Goal: Task Accomplishment & Management: Use online tool/utility

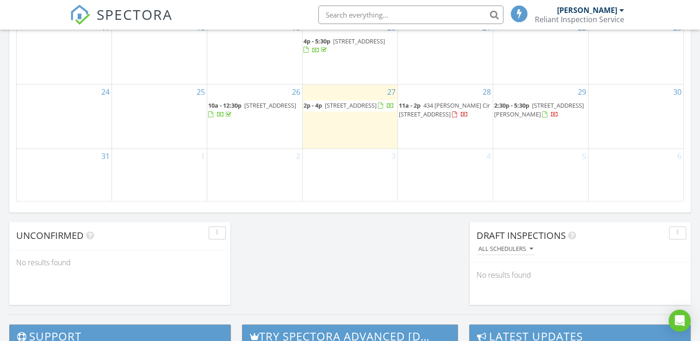
scroll to position [601, 0]
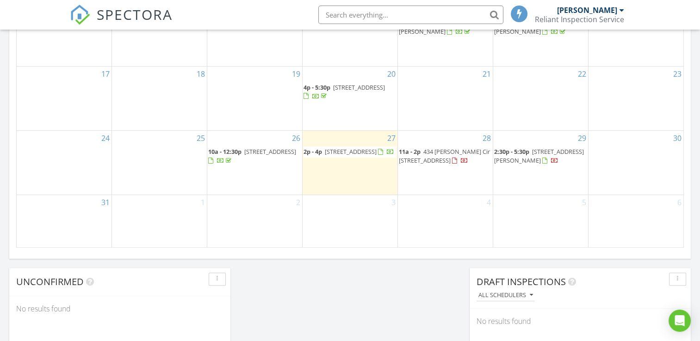
drag, startPoint x: 356, startPoint y: 167, endPoint x: 350, endPoint y: 150, distance: 17.4
click at [350, 150] on span "829 S School St, Lombard 60148" at bounding box center [351, 151] width 52 height 8
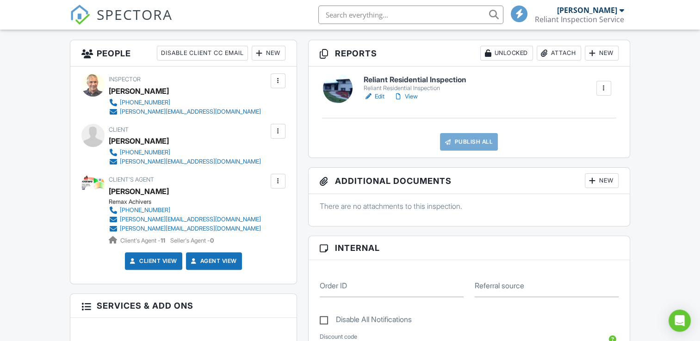
click at [380, 93] on link "Edit" at bounding box center [373, 96] width 21 height 9
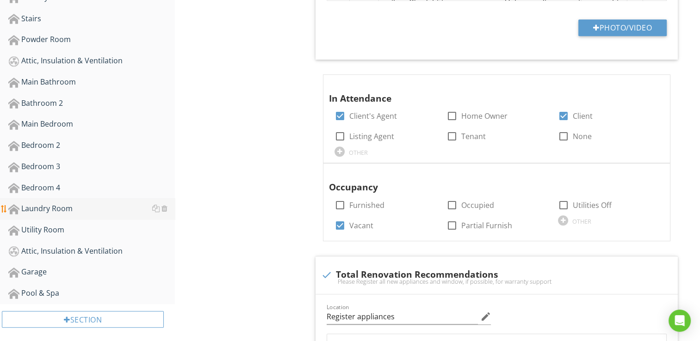
scroll to position [470, 0]
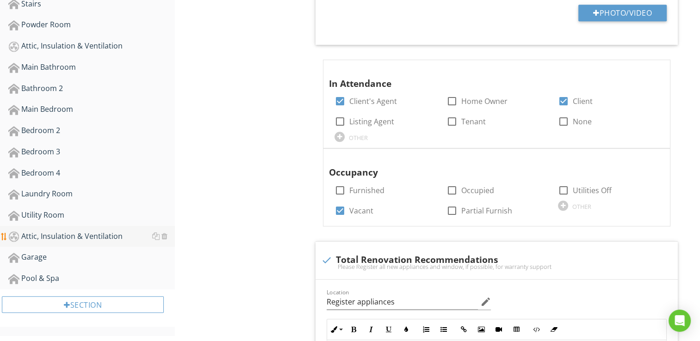
click at [69, 231] on div "Attic, Insulation & Ventilation" at bounding box center [91, 237] width 166 height 12
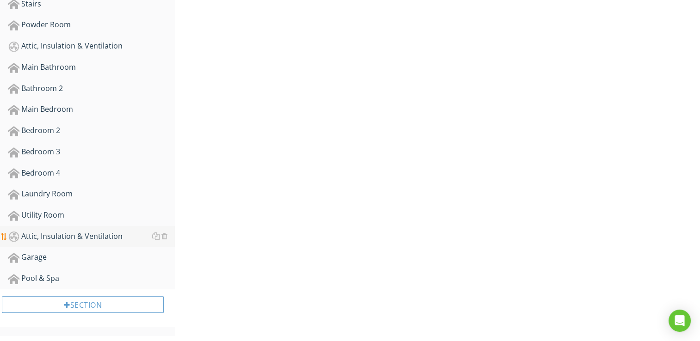
click at [69, 231] on div "Attic, Insulation & Ventilation" at bounding box center [91, 237] width 166 height 12
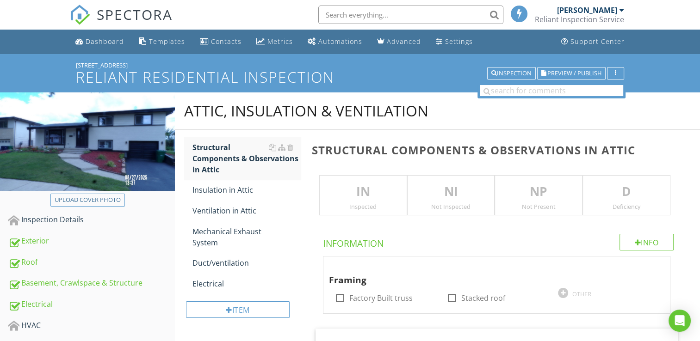
click at [349, 187] on p "IN" at bounding box center [363, 192] width 87 height 18
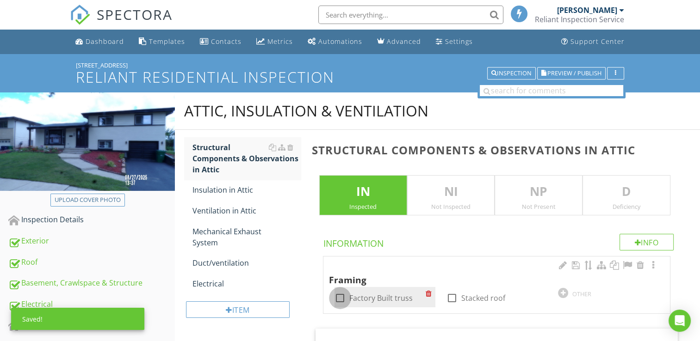
click at [344, 297] on div at bounding box center [340, 298] width 16 height 16
checkbox input "true"
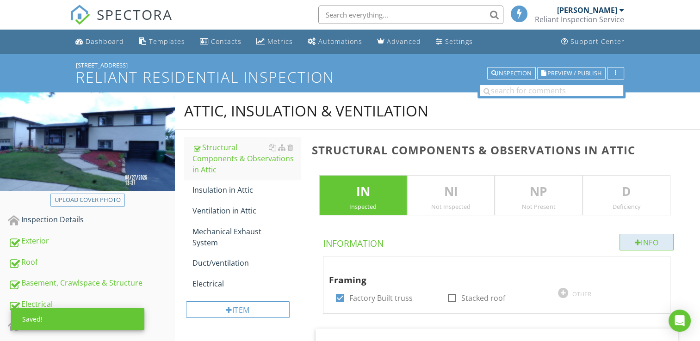
click at [639, 240] on div "Info" at bounding box center [646, 242] width 55 height 17
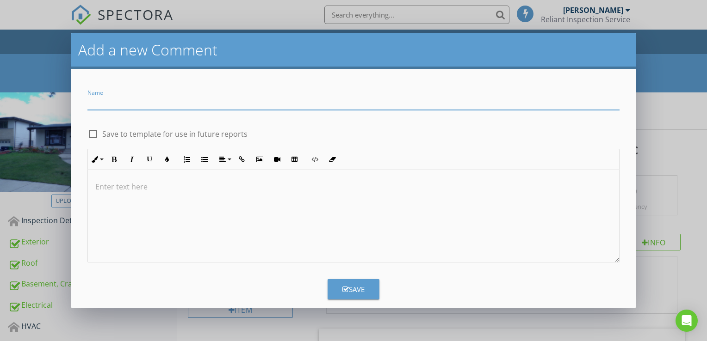
click at [651, 180] on div "Add a new Comment Name check_box_outline_blank Save to template for use in futu…" at bounding box center [353, 170] width 707 height 341
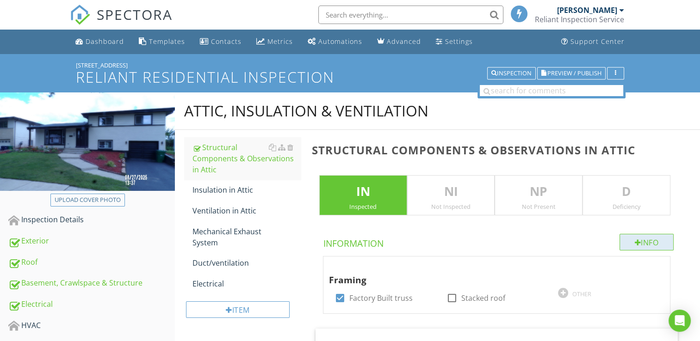
click at [632, 237] on div "Info" at bounding box center [646, 242] width 55 height 17
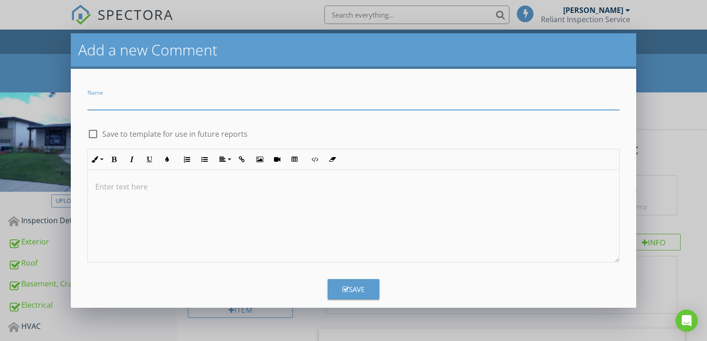
click at [217, 107] on input "Name" at bounding box center [353, 102] width 532 height 15
type input "Attic over the stairs"
click at [98, 182] on p at bounding box center [353, 186] width 516 height 11
click at [337, 282] on button "Save" at bounding box center [353, 289] width 52 height 20
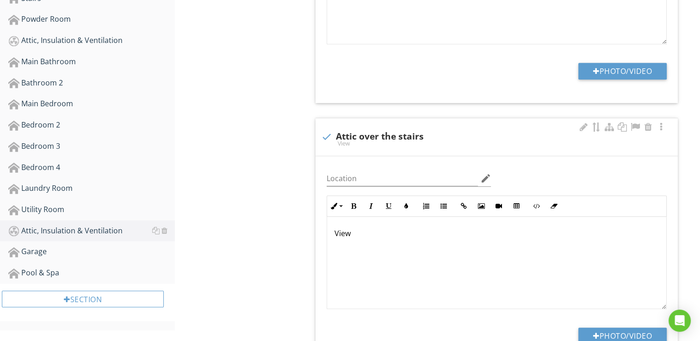
scroll to position [555, 0]
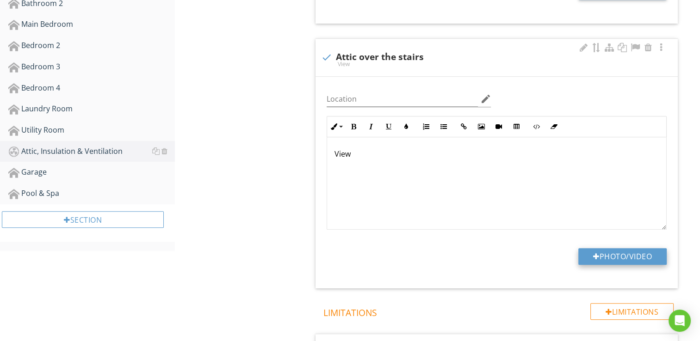
click at [602, 252] on button "Photo/Video" at bounding box center [622, 256] width 88 height 17
type input "C:\fakepath\101_1006.JPG"
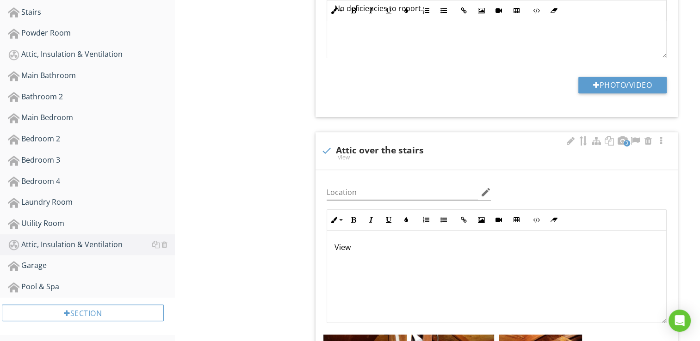
scroll to position [462, 0]
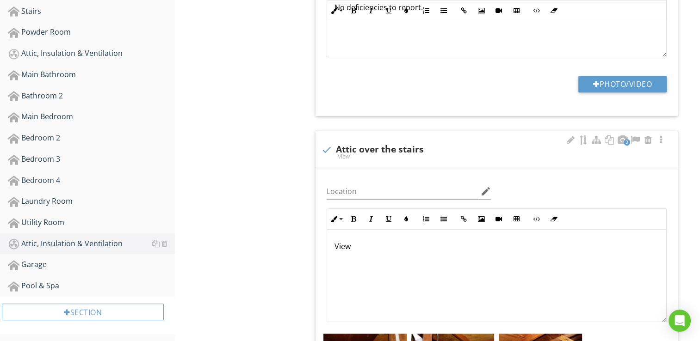
click at [361, 245] on p "View" at bounding box center [496, 246] width 324 height 11
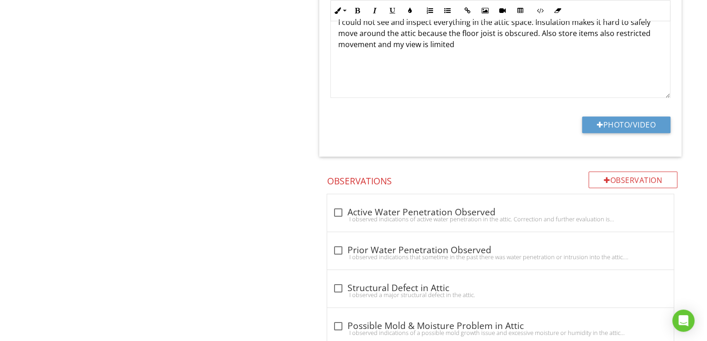
scroll to position [1089, 0]
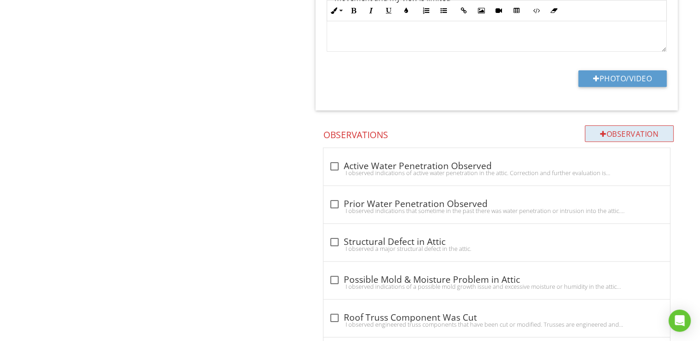
click at [612, 135] on div "Observation" at bounding box center [628, 133] width 89 height 17
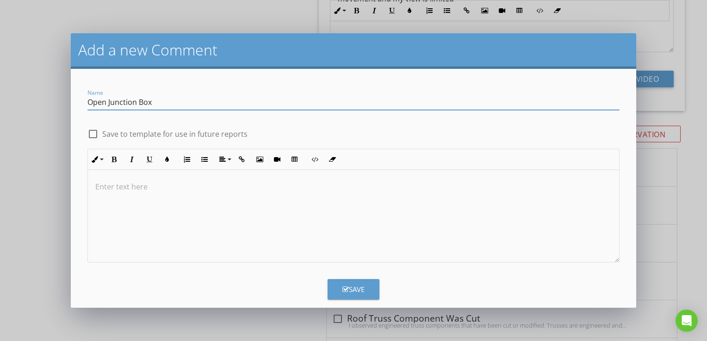
type input "Open Junction Box"
click at [97, 138] on div at bounding box center [93, 134] width 16 height 16
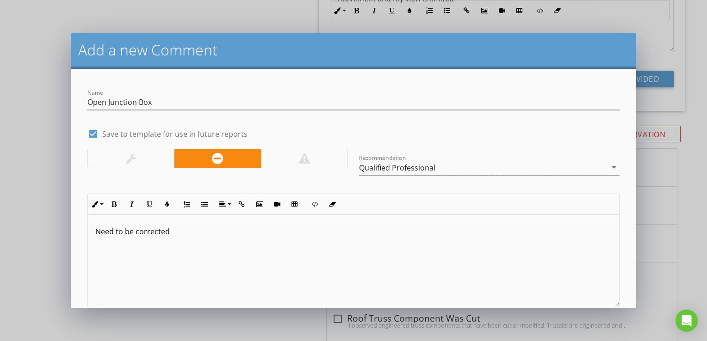
click at [146, 153] on div at bounding box center [131, 158] width 86 height 18
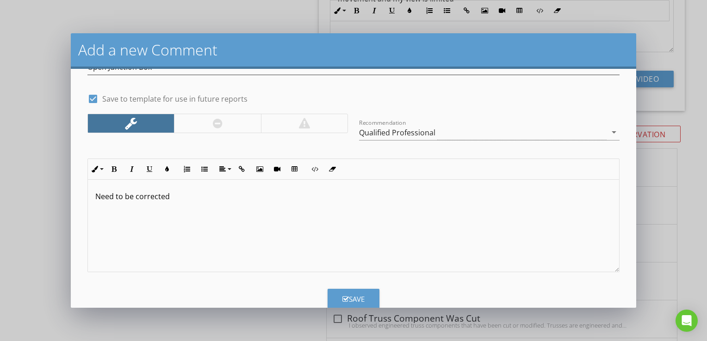
scroll to position [56, 0]
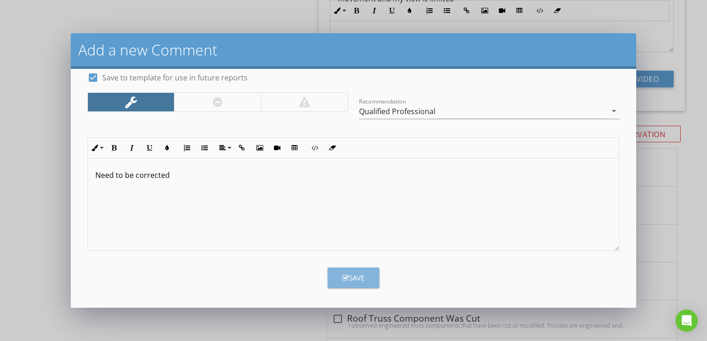
click at [337, 268] on button "Save" at bounding box center [353, 278] width 52 height 20
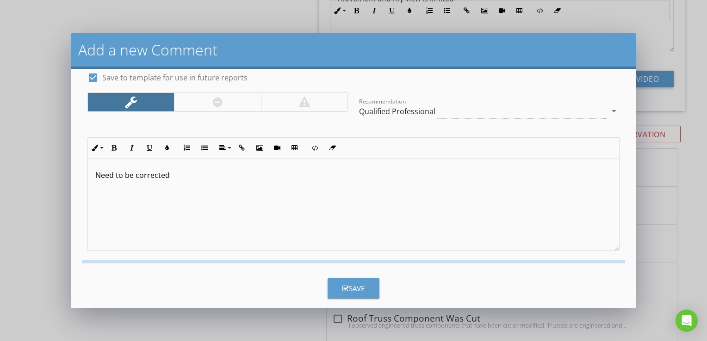
checkbox input "false"
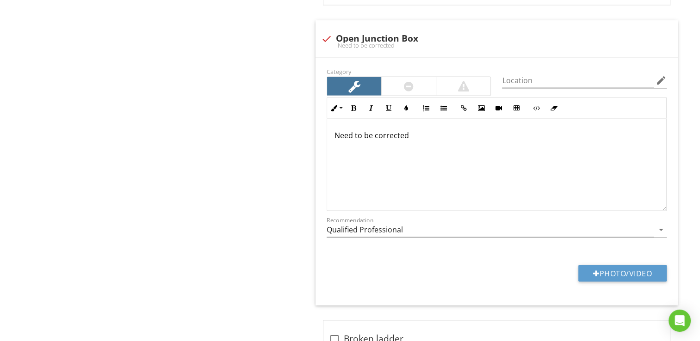
scroll to position [1829, 0]
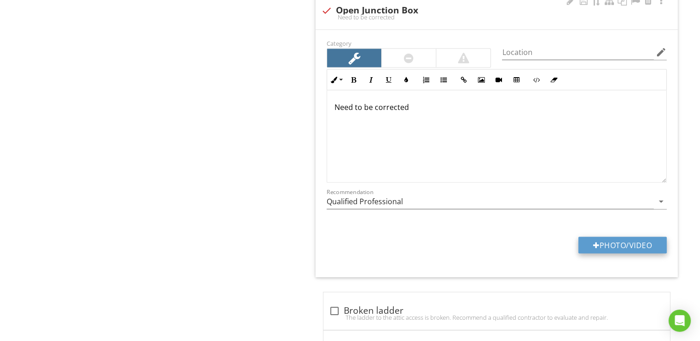
click at [582, 237] on button "Photo/Video" at bounding box center [622, 245] width 88 height 17
type input "C:\fakepath\101_1006.JPG"
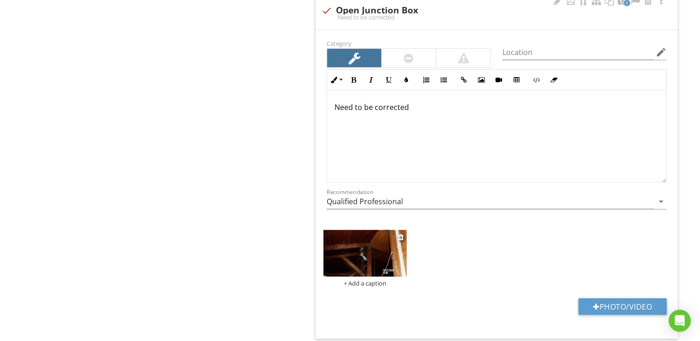
click at [348, 250] on img at bounding box center [364, 253] width 83 height 47
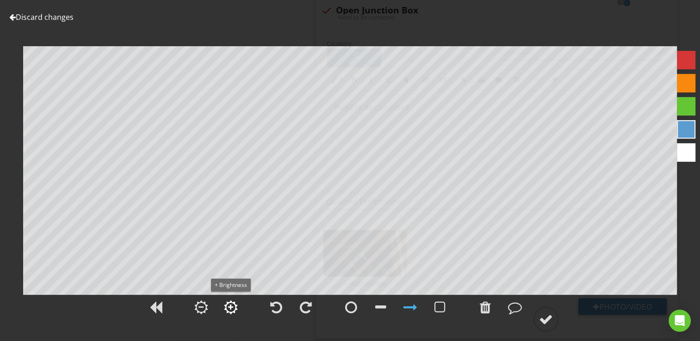
click at [228, 307] on div at bounding box center [230, 307] width 5 height 6
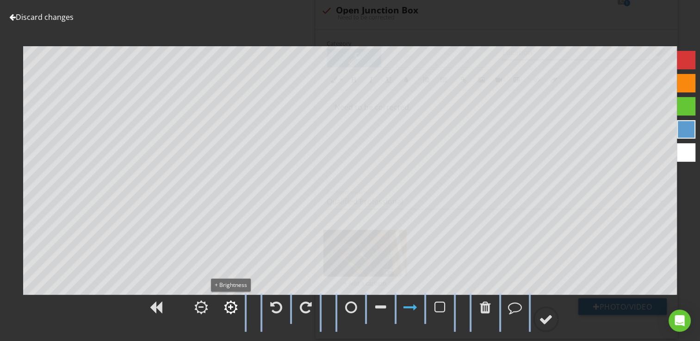
click at [228, 307] on div at bounding box center [230, 307] width 5 height 6
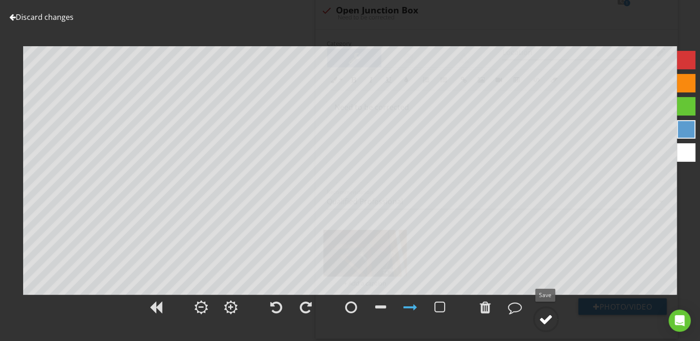
click at [539, 315] on div at bounding box center [546, 320] width 14 height 14
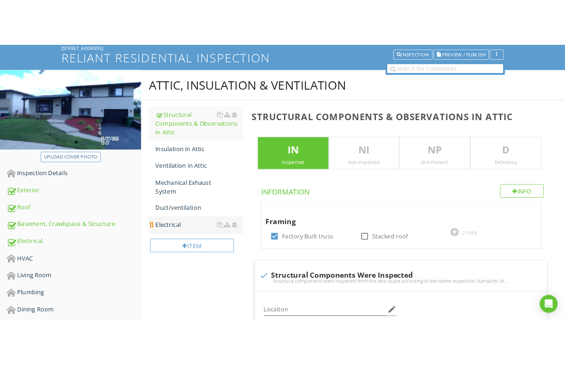
scroll to position [0, 0]
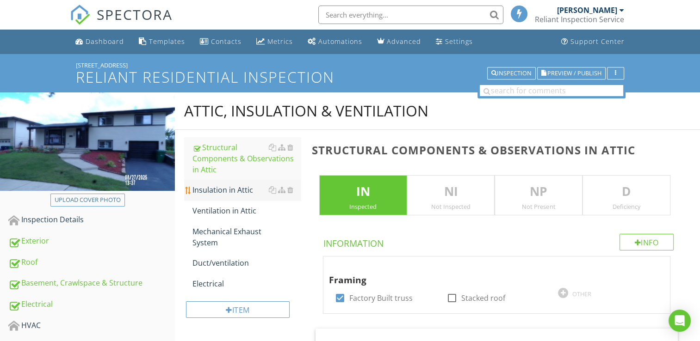
click at [240, 188] on div "Insulation in Attic" at bounding box center [246, 189] width 108 height 11
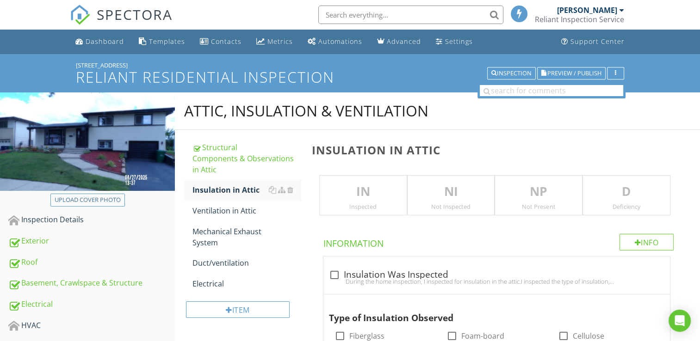
click at [375, 186] on p "IN" at bounding box center [363, 192] width 87 height 18
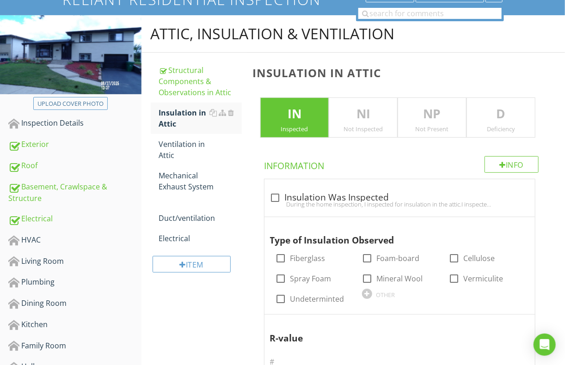
scroll to position [92, 0]
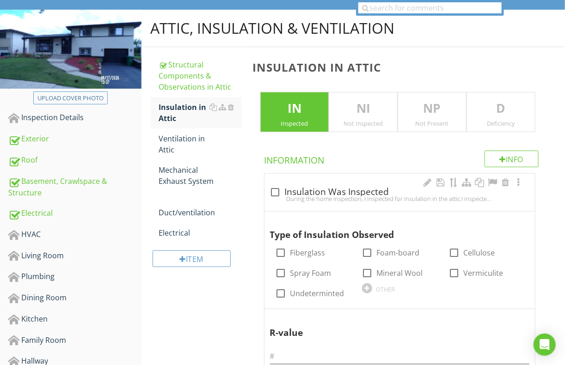
click at [274, 189] on div at bounding box center [276, 192] width 16 height 16
checkbox input "true"
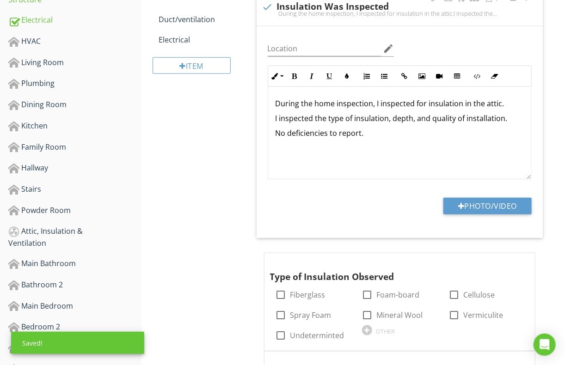
scroll to position [324, 0]
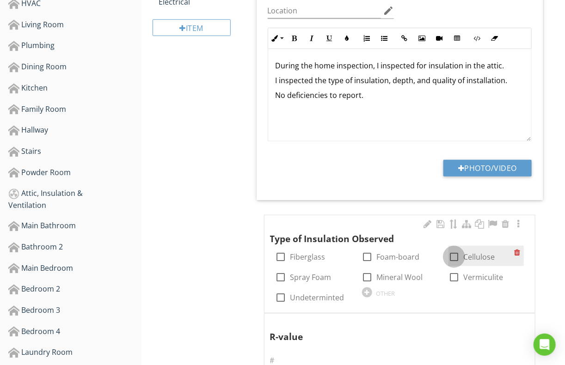
click at [456, 251] on div at bounding box center [454, 257] width 16 height 16
checkbox input "true"
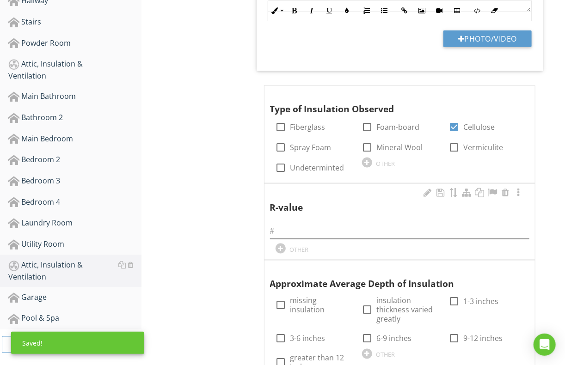
scroll to position [462, 0]
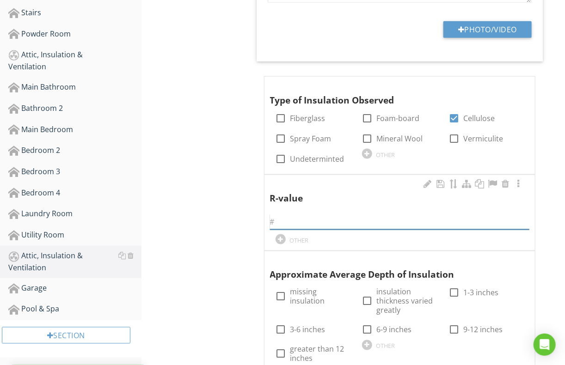
click at [279, 216] on input "text" at bounding box center [399, 222] width 259 height 15
click at [281, 242] on div at bounding box center [281, 239] width 10 height 10
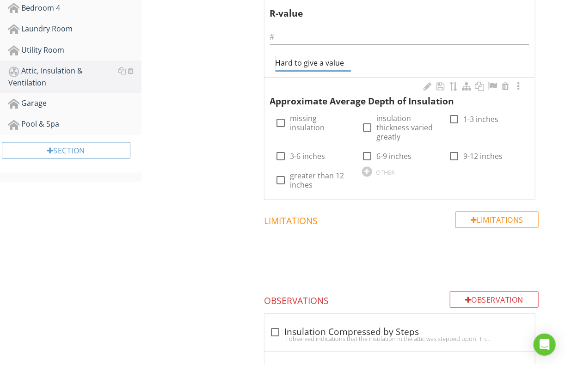
scroll to position [601, 0]
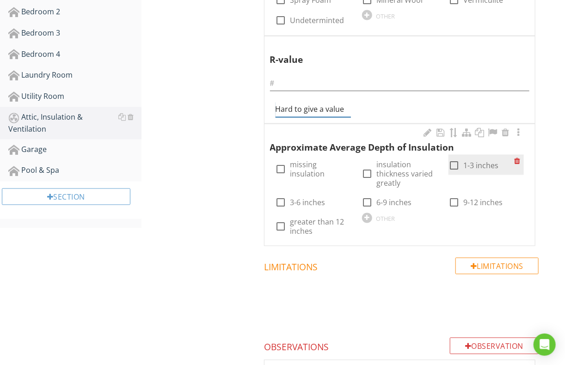
type input "Hard to give a value"
click at [455, 165] on div at bounding box center [454, 166] width 16 height 16
checkbox input "true"
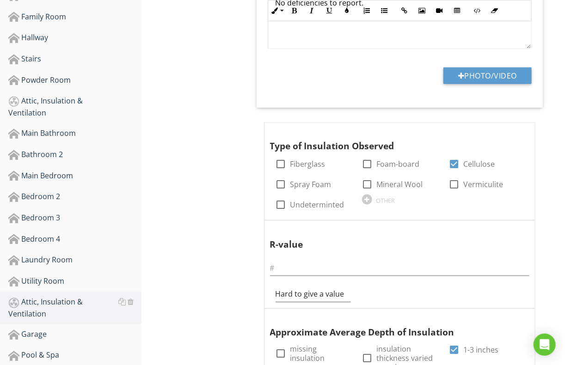
scroll to position [462, 0]
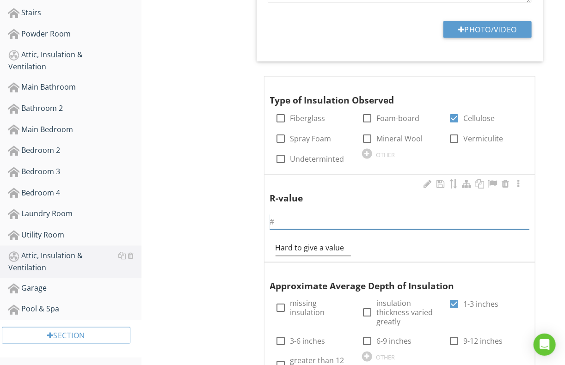
click at [273, 218] on input "text" at bounding box center [399, 222] width 259 height 15
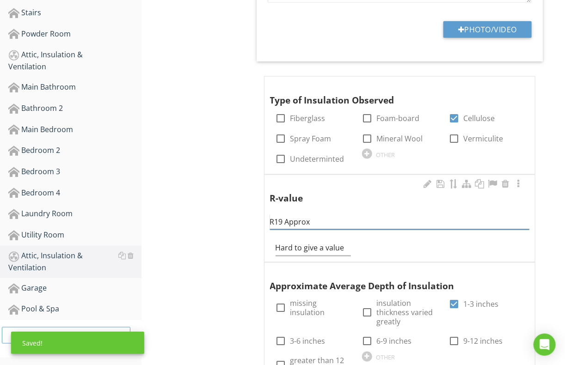
type input "R19 Approx"
click at [272, 251] on div "Hard to give a value" at bounding box center [313, 245] width 86 height 23
click at [278, 247] on input "Hard to give a value" at bounding box center [313, 248] width 75 height 15
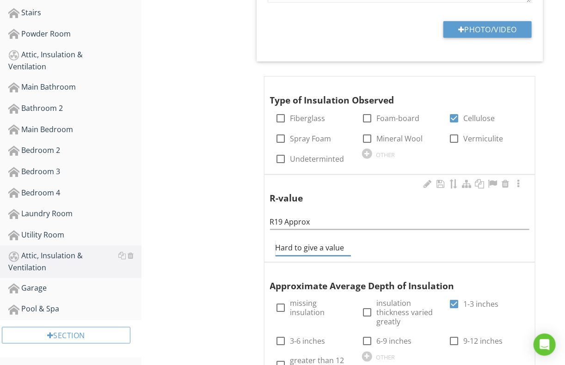
drag, startPoint x: 276, startPoint y: 245, endPoint x: 351, endPoint y: 249, distance: 75.5
click at [351, 249] on div "Hard to give a value" at bounding box center [313, 245] width 86 height 23
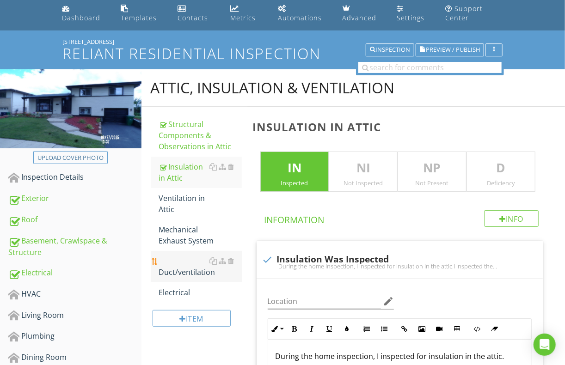
scroll to position [0, 0]
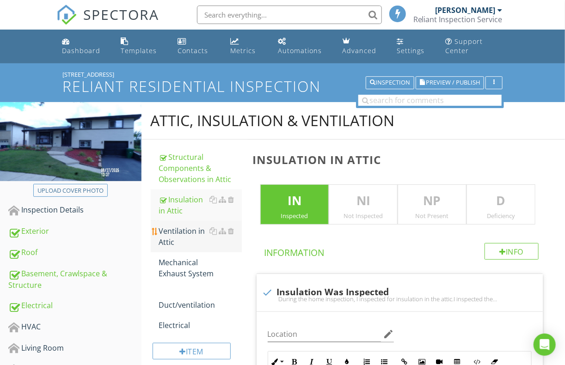
click at [183, 230] on div "Ventilation in Attic" at bounding box center [200, 237] width 83 height 22
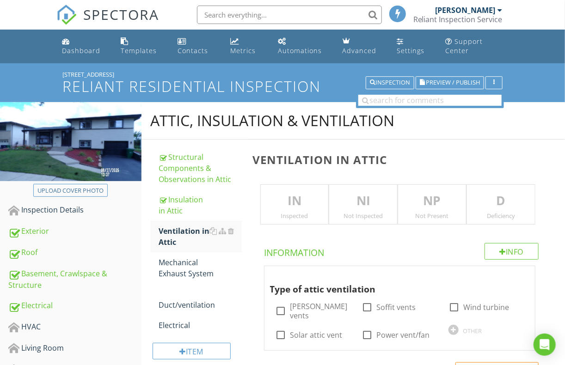
click at [292, 201] on p "IN" at bounding box center [295, 201] width 68 height 18
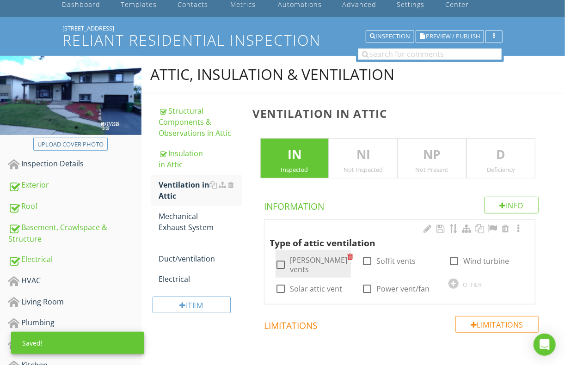
scroll to position [92, 0]
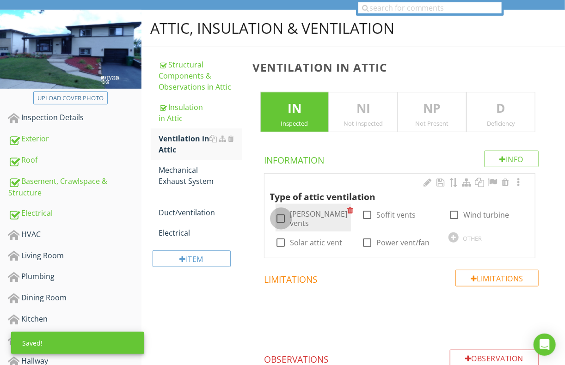
click at [283, 215] on div at bounding box center [281, 219] width 16 height 16
checkbox input "true"
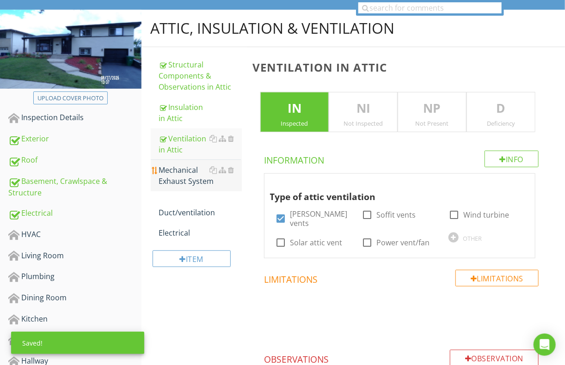
click at [197, 182] on div "Mechanical Exhaust System" at bounding box center [200, 176] width 83 height 22
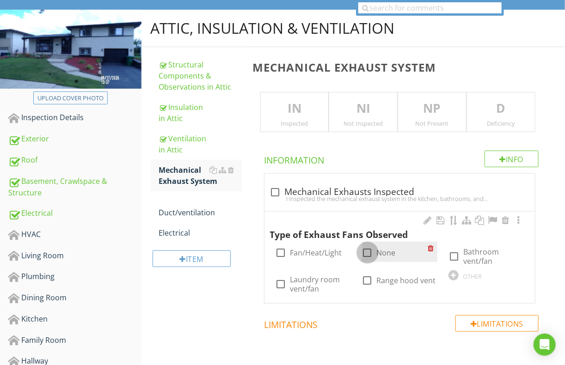
click at [366, 251] on div at bounding box center [368, 253] width 16 height 16
checkbox input "true"
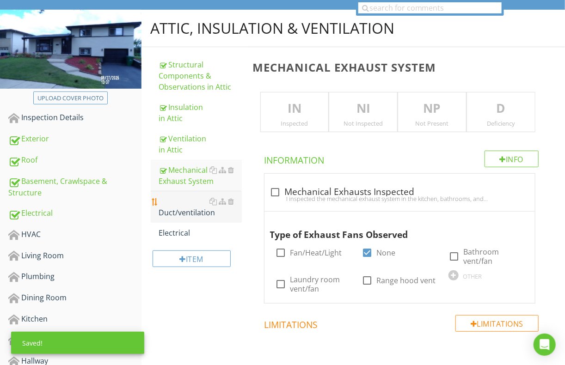
click at [202, 214] on div "Duct/ventilation" at bounding box center [200, 207] width 83 height 22
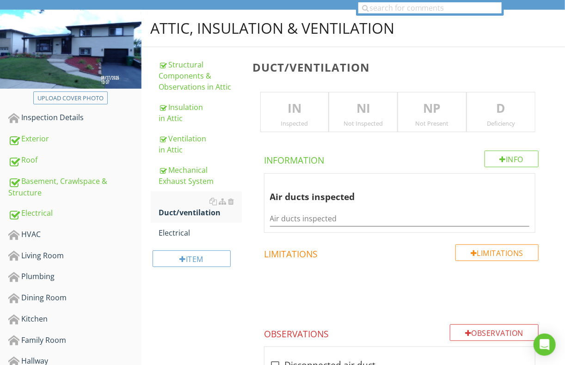
click at [416, 114] on p "NP" at bounding box center [432, 108] width 68 height 18
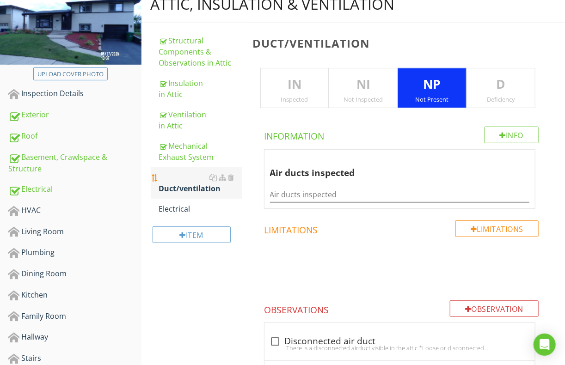
scroll to position [139, 0]
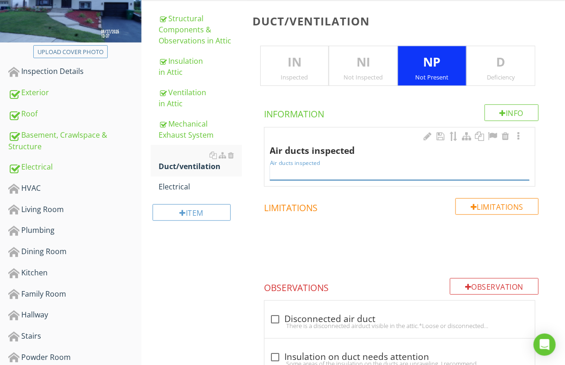
click at [271, 171] on input "Air ducts inspected" at bounding box center [399, 172] width 259 height 15
drag, startPoint x: 285, startPoint y: 172, endPoint x: 265, endPoint y: 172, distance: 19.4
click at [265, 172] on div "Air ducts inspected Air ducts inspected nOT VISIBLE" at bounding box center [399, 157] width 270 height 59
type input "E"
click at [504, 134] on div at bounding box center [505, 136] width 11 height 9
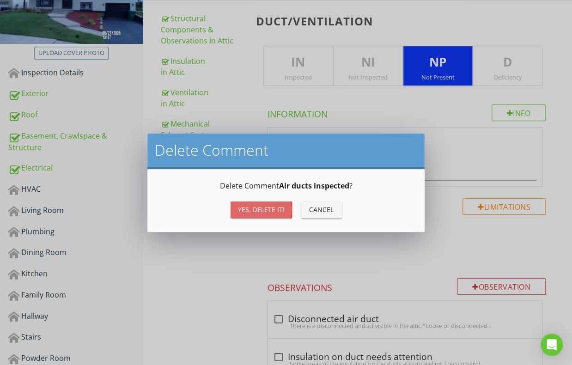
click at [244, 209] on div "Yes, Delete it!" at bounding box center [261, 210] width 47 height 10
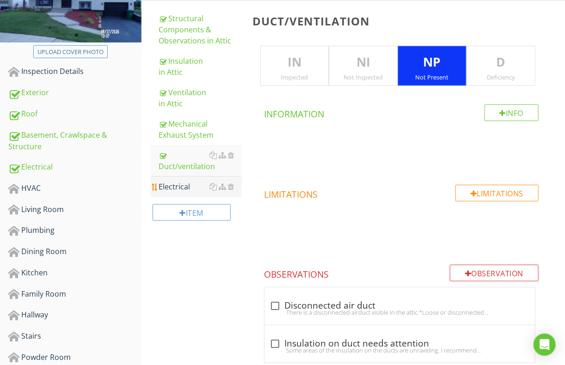
click at [176, 185] on div "Electrical" at bounding box center [200, 186] width 83 height 11
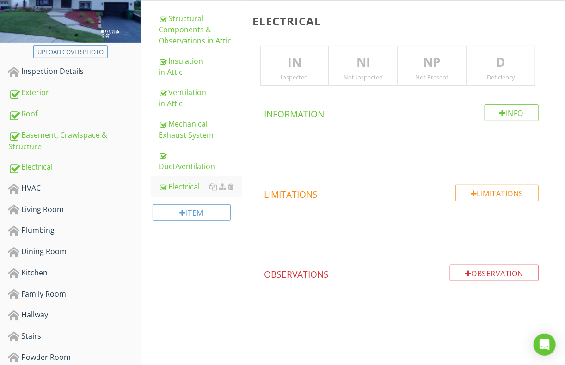
click at [301, 72] on div "IN Inspected" at bounding box center [294, 66] width 69 height 41
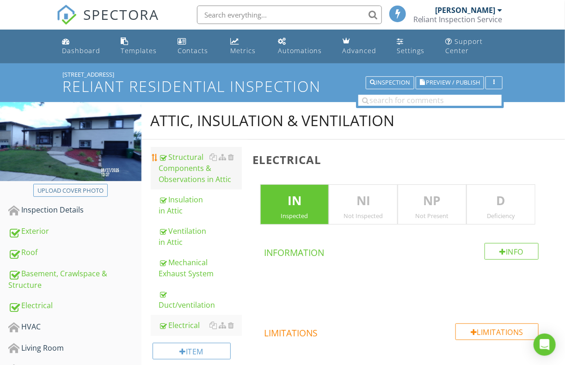
click at [187, 160] on div "Structural Components & Observations in Attic" at bounding box center [200, 168] width 83 height 33
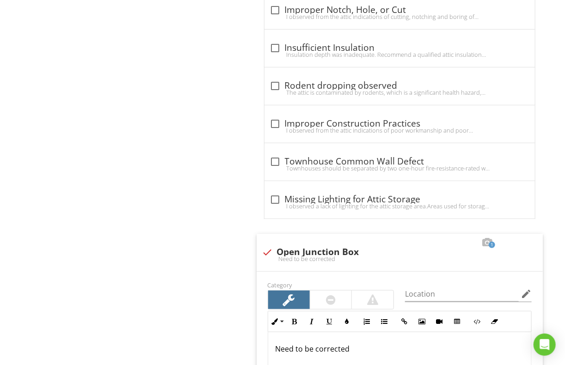
scroll to position [1480, 0]
